Goal: Browse casually

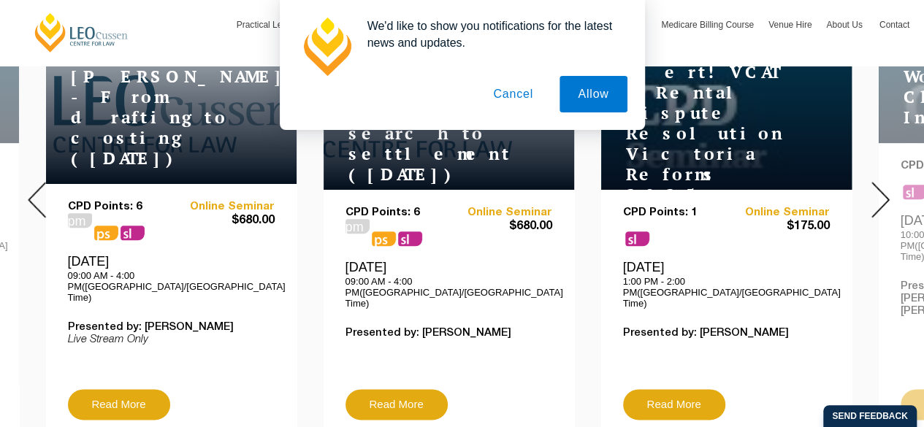
scroll to position [584, 0]
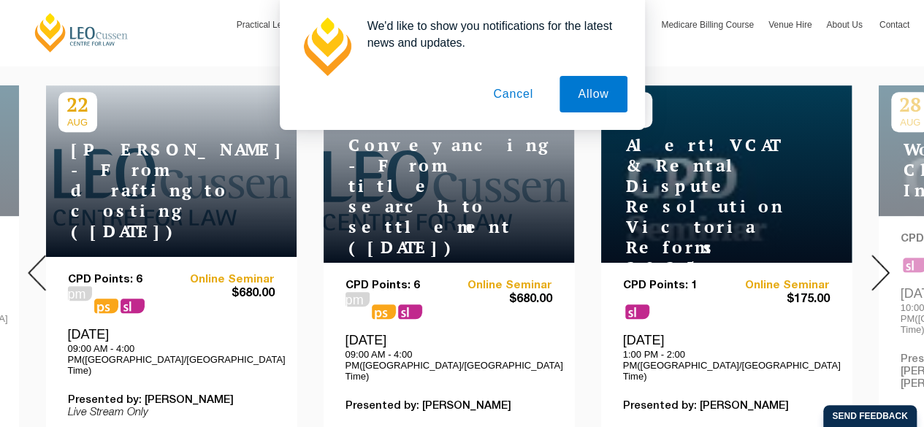
click at [874, 262] on img at bounding box center [880, 273] width 18 height 36
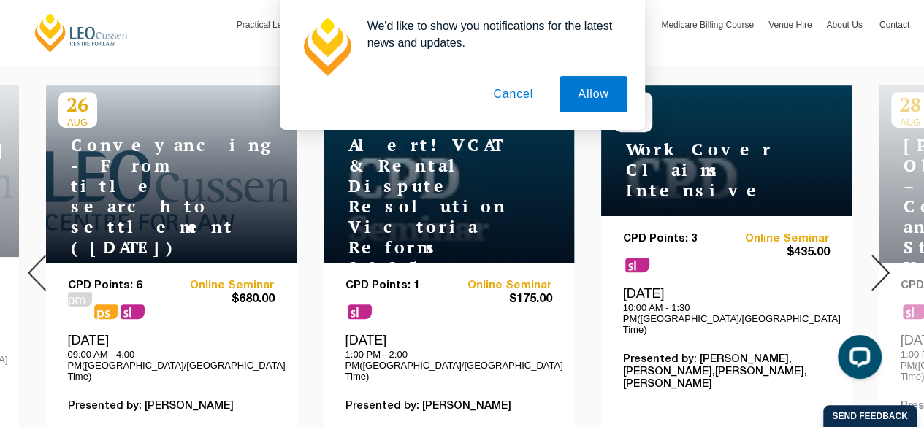
scroll to position [0, 0]
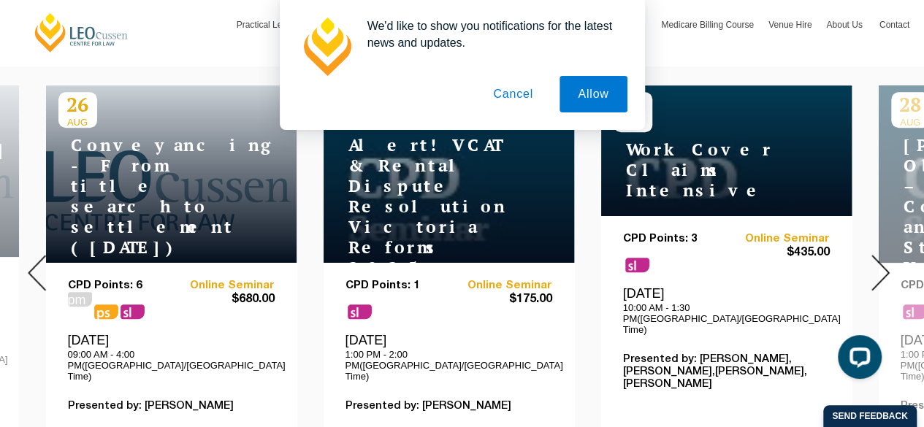
click at [874, 262] on img at bounding box center [880, 273] width 18 height 36
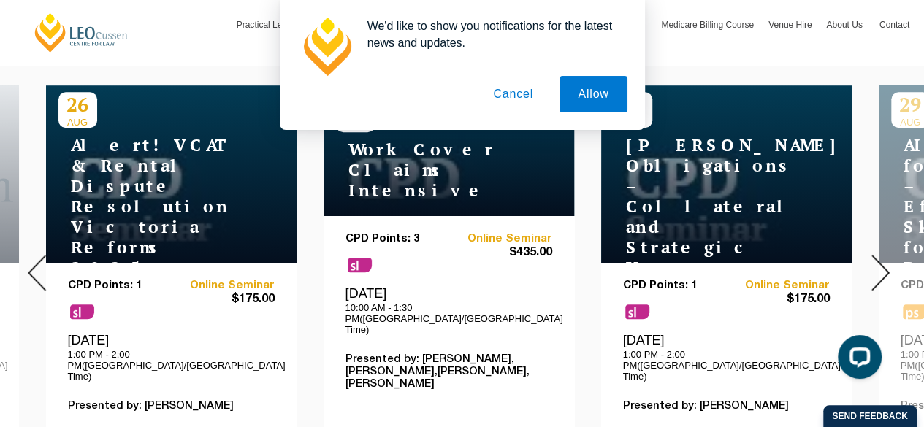
click at [874, 262] on img at bounding box center [880, 273] width 18 height 36
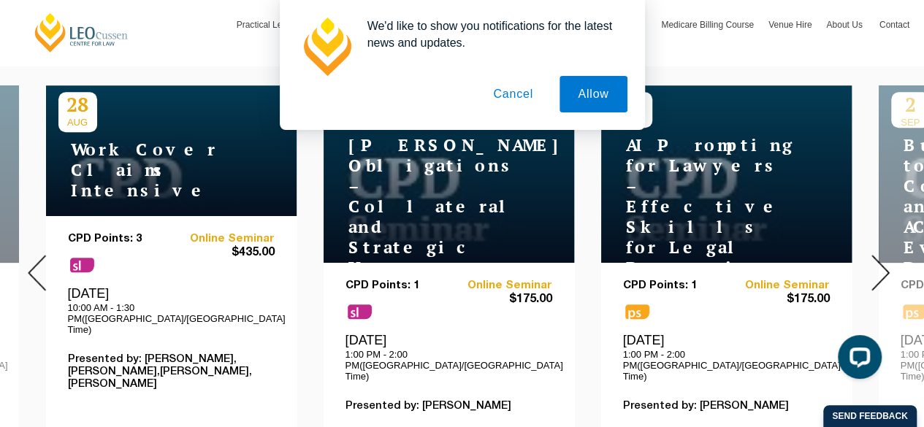
click at [874, 262] on img at bounding box center [880, 273] width 18 height 36
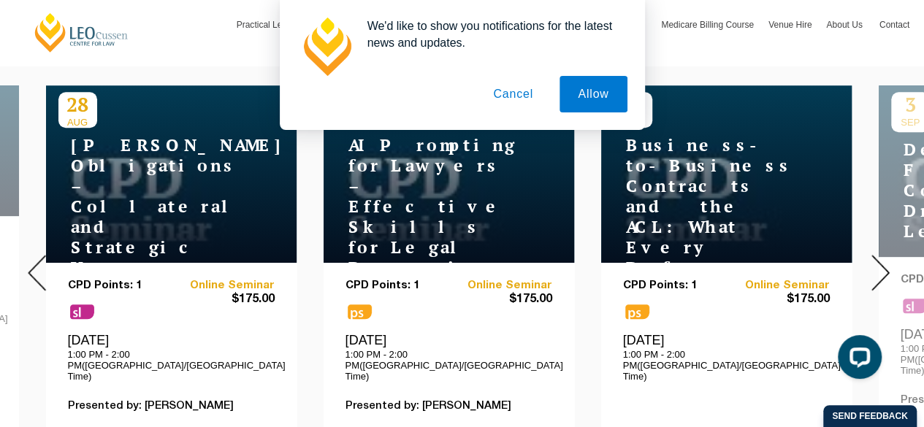
click at [874, 262] on img at bounding box center [880, 273] width 18 height 36
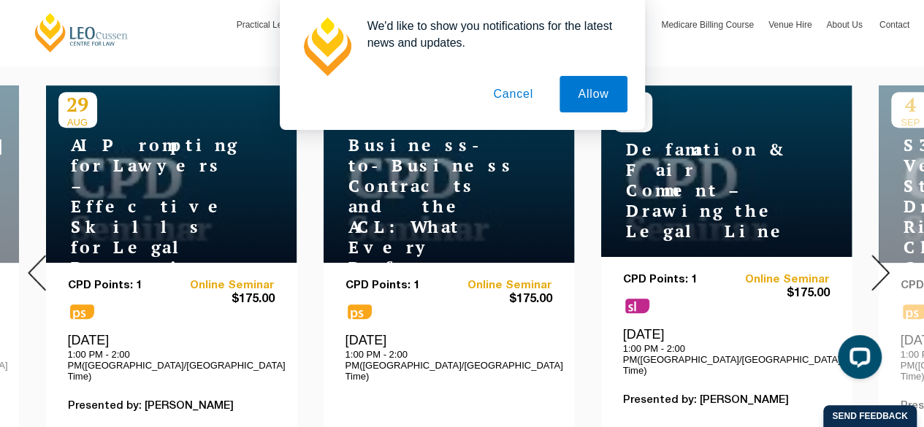
click at [874, 262] on img at bounding box center [880, 273] width 18 height 36
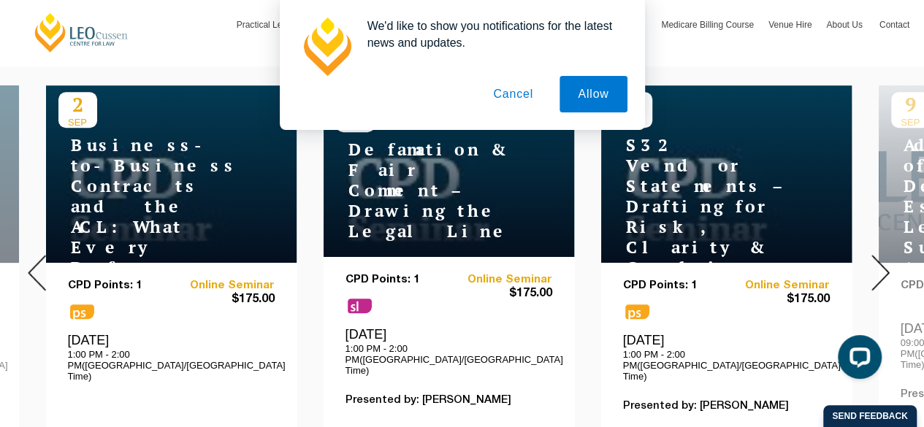
click at [874, 262] on img at bounding box center [880, 273] width 18 height 36
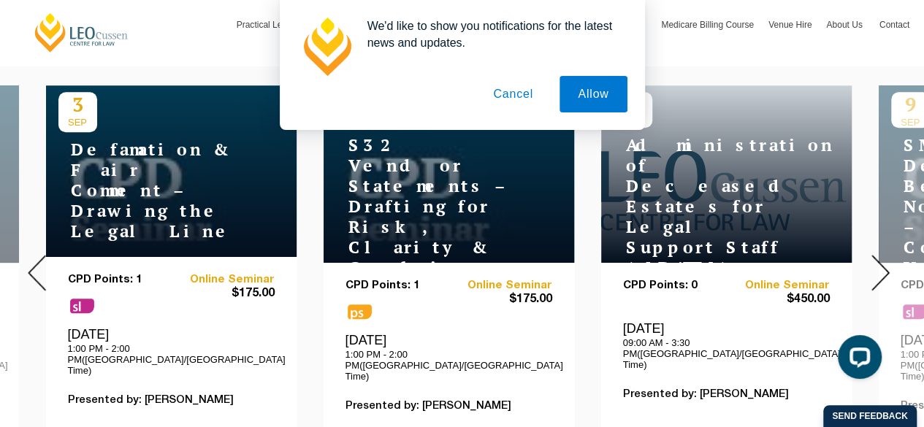
click at [874, 262] on img at bounding box center [880, 273] width 18 height 36
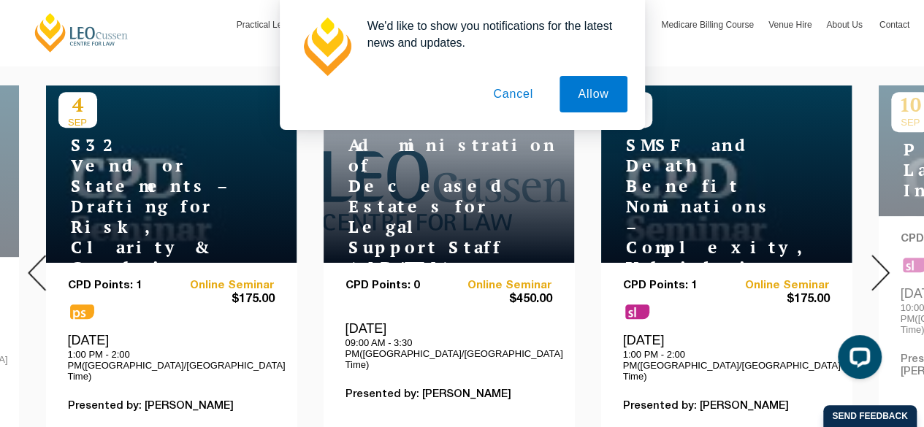
click at [874, 262] on img at bounding box center [880, 273] width 18 height 36
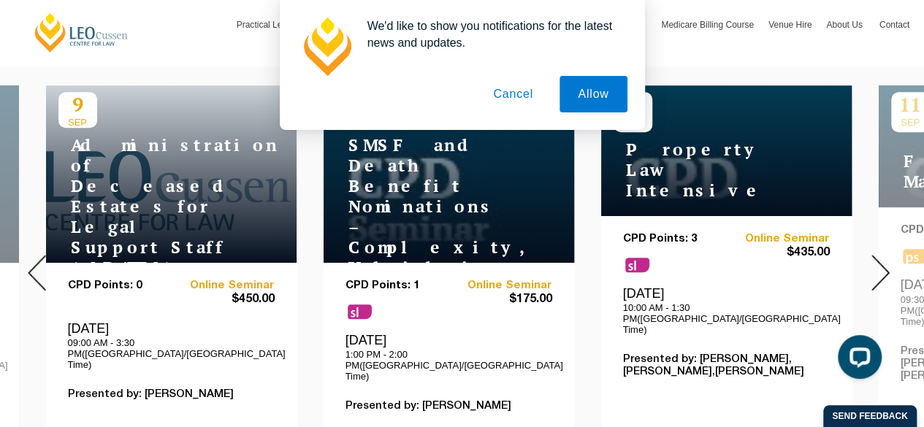
click at [874, 262] on img at bounding box center [880, 273] width 18 height 36
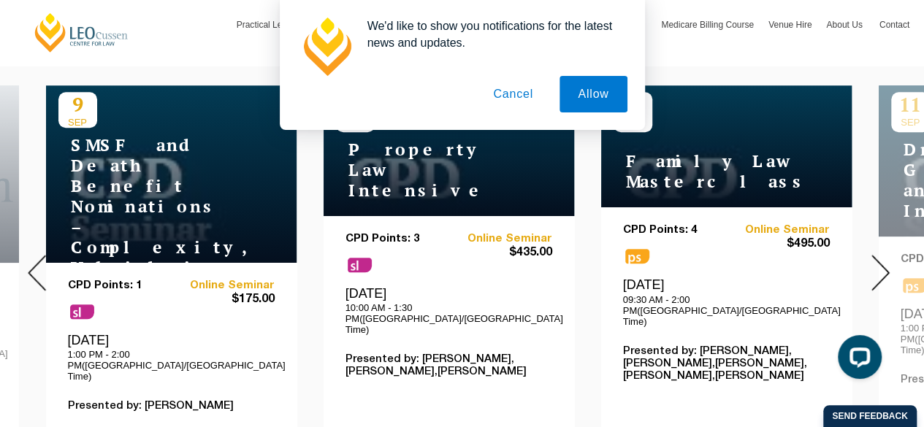
click at [874, 262] on img at bounding box center [880, 273] width 18 height 36
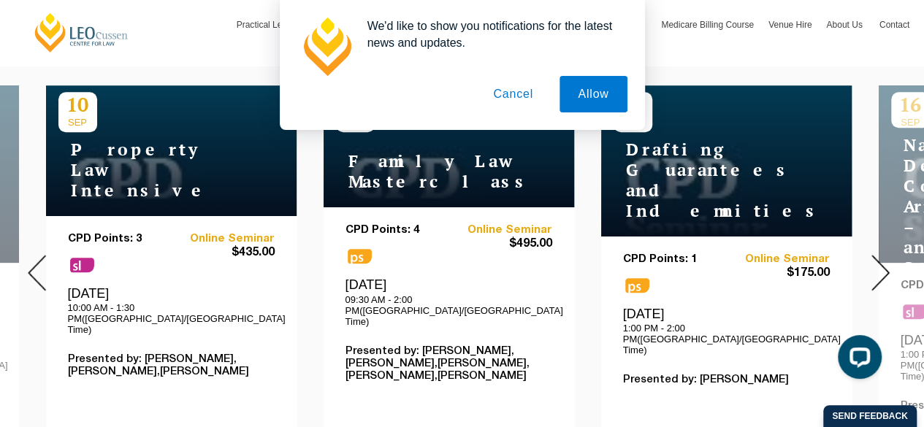
click at [874, 262] on img at bounding box center [880, 273] width 18 height 36
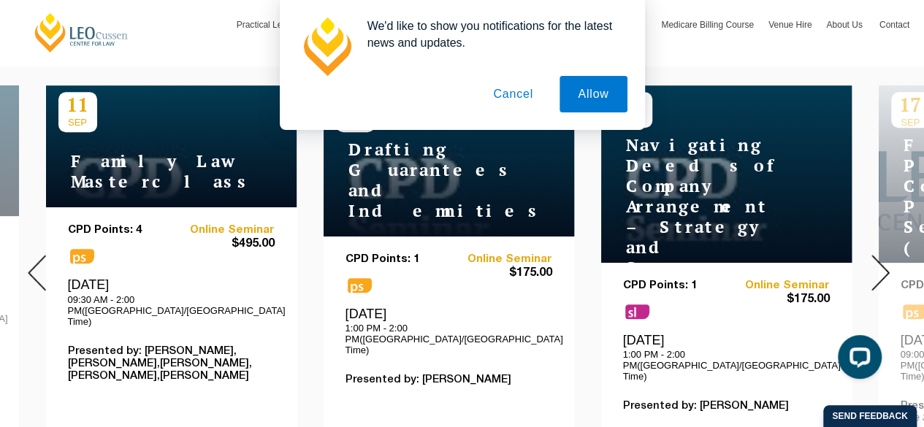
click at [874, 262] on img at bounding box center [880, 273] width 18 height 36
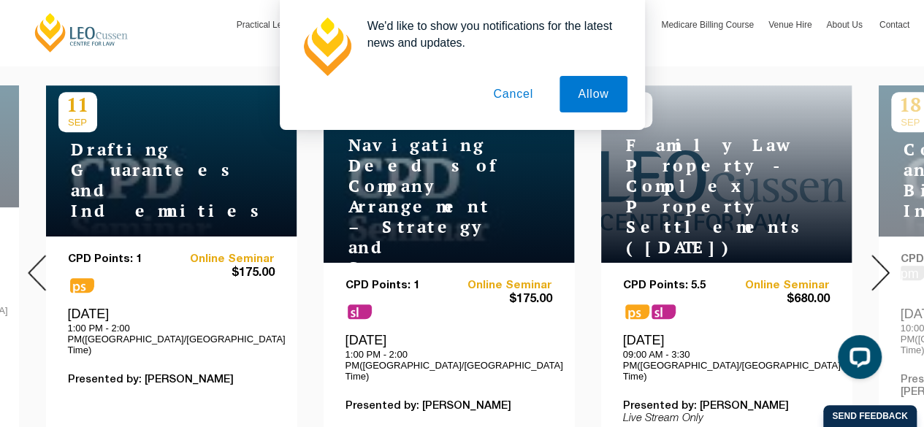
click at [874, 262] on img at bounding box center [880, 273] width 18 height 36
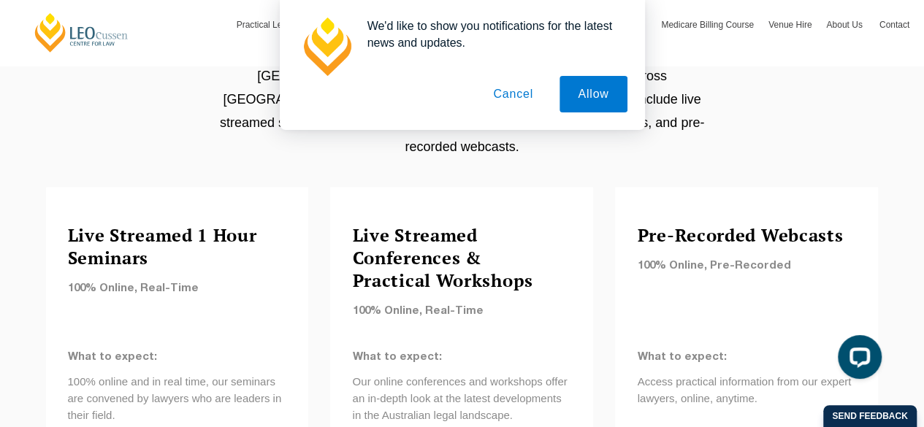
scroll to position [1241, 0]
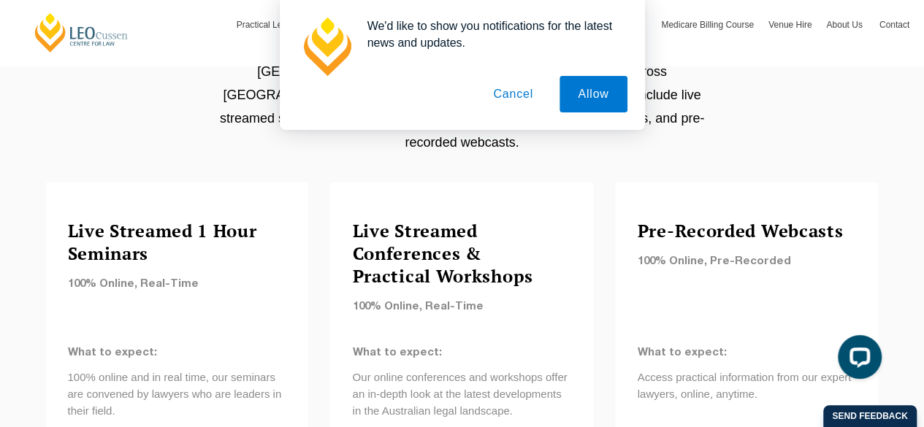
click at [515, 95] on button "Cancel" at bounding box center [513, 94] width 77 height 37
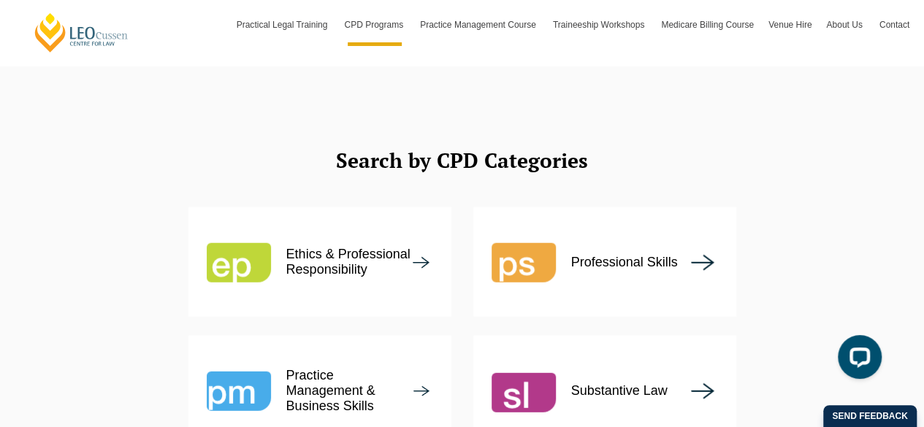
scroll to position [1752, 0]
